Goal: Task Accomplishment & Management: Manage account settings

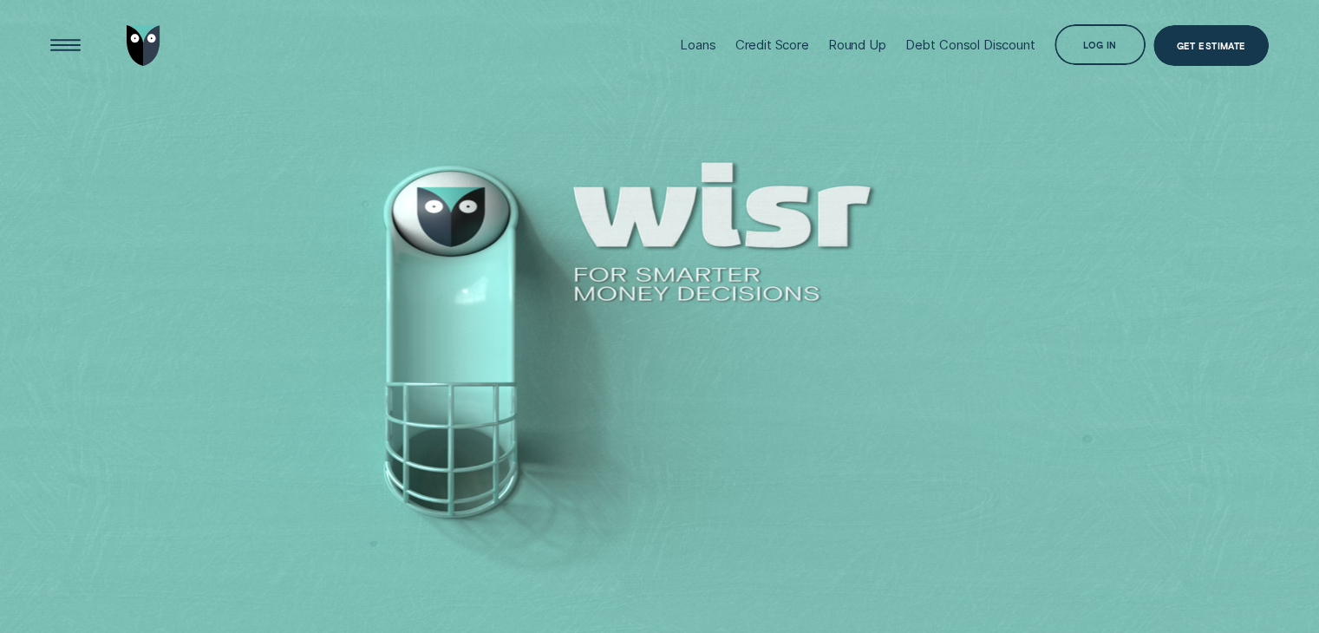
click at [1086, 50] on div "Log in" at bounding box center [1100, 46] width 34 height 8
click at [1095, 42] on div "Log in" at bounding box center [1100, 46] width 34 height 8
click at [1101, 58] on div "Log in" at bounding box center [1101, 45] width 92 height 42
click at [1101, 50] on div "Log in" at bounding box center [1100, 46] width 34 height 8
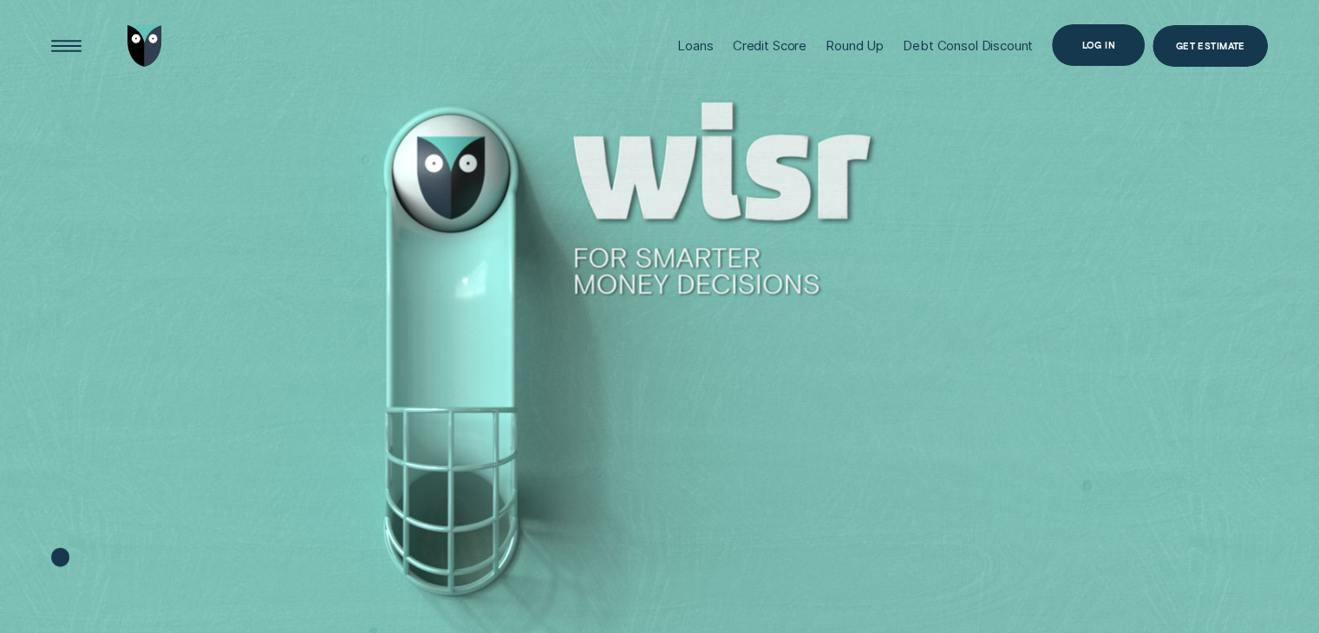
click at [1094, 48] on div "Log in" at bounding box center [1098, 45] width 34 height 8
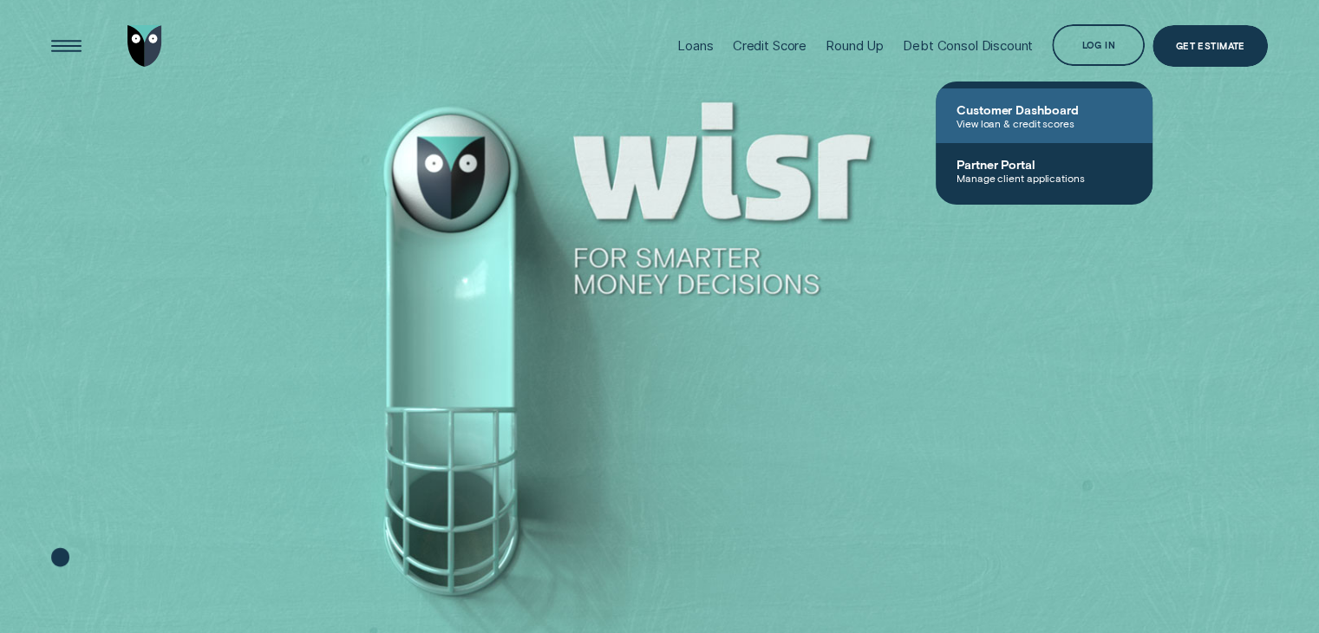
click at [1036, 123] on span "View loan & credit scores" at bounding box center [1044, 123] width 175 height 12
